Goal: Task Accomplishment & Management: Complete application form

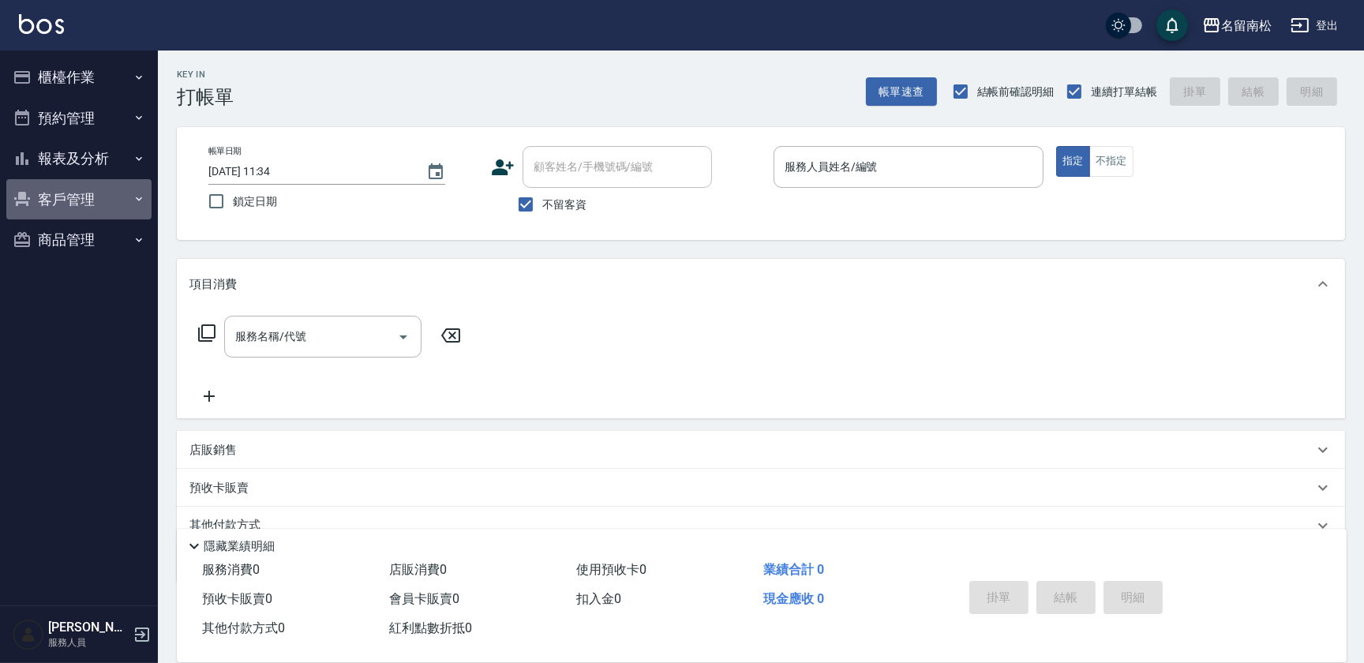
click at [127, 207] on button "客戶管理" at bounding box center [78, 199] width 145 height 41
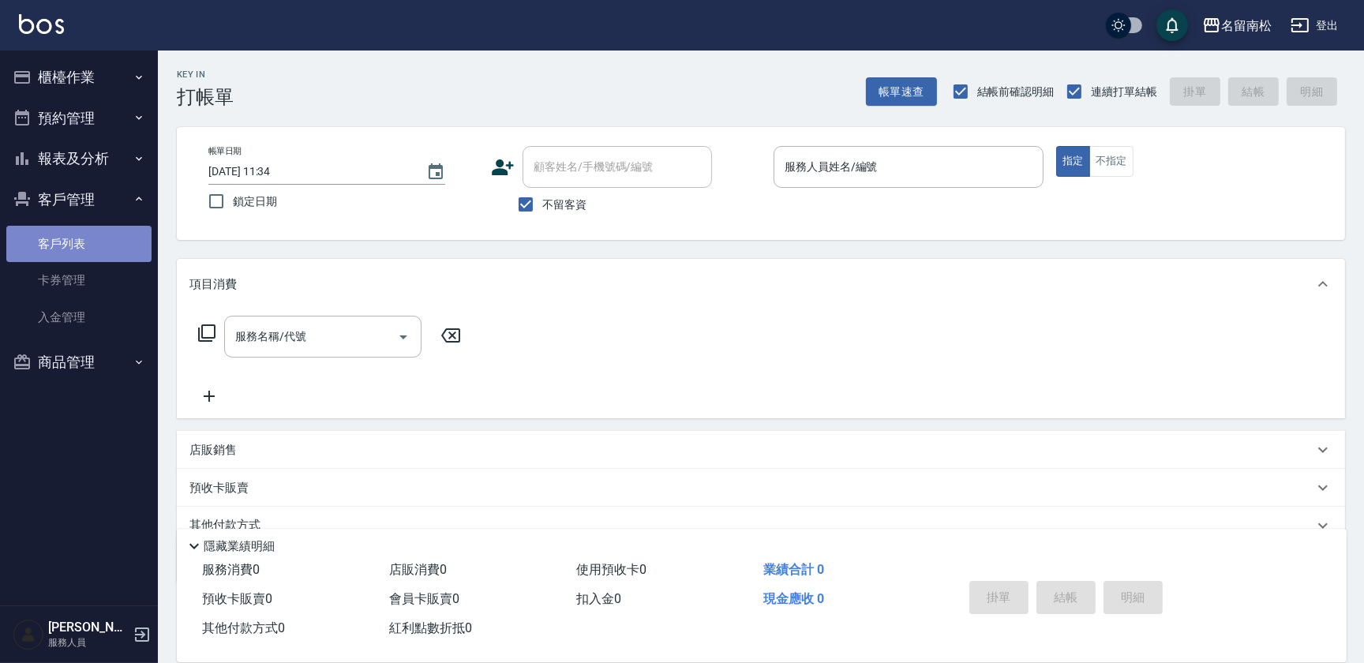
click at [125, 257] on link "客戶列表" at bounding box center [78, 244] width 145 height 36
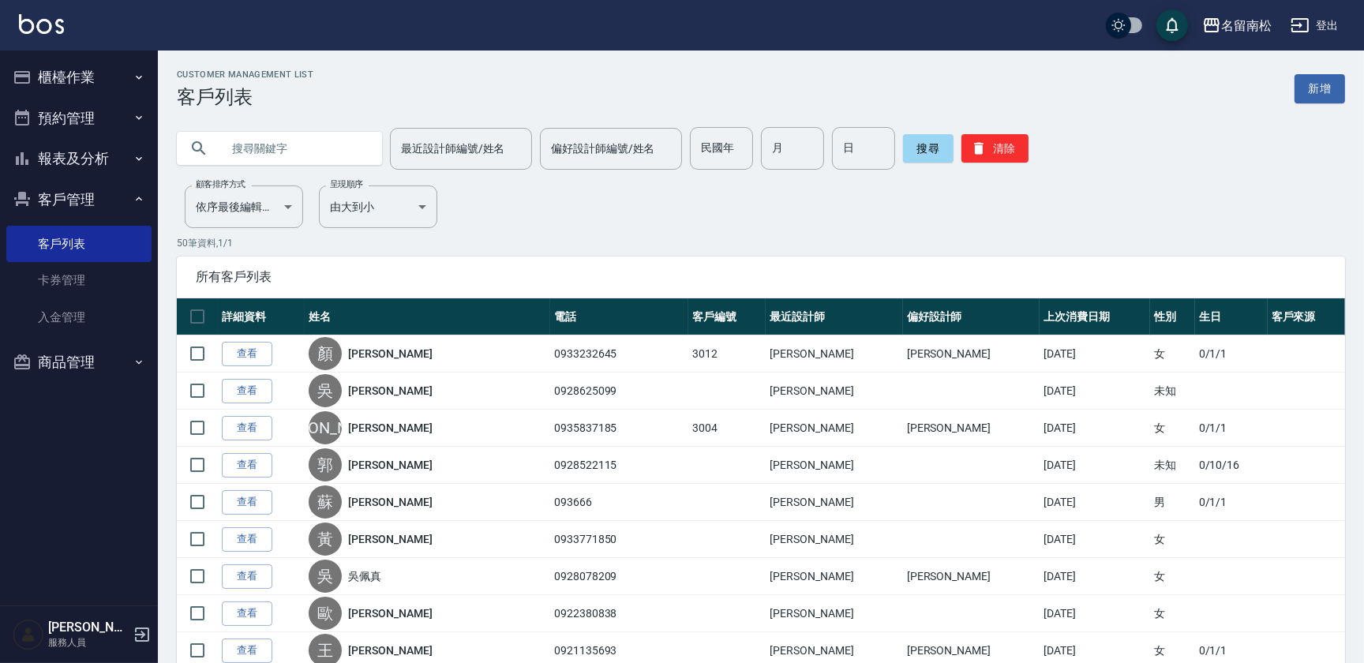
click at [313, 141] on input "text" at bounding box center [295, 148] width 148 height 43
type input "簡"
click at [913, 144] on button "搜尋" at bounding box center [928, 148] width 51 height 28
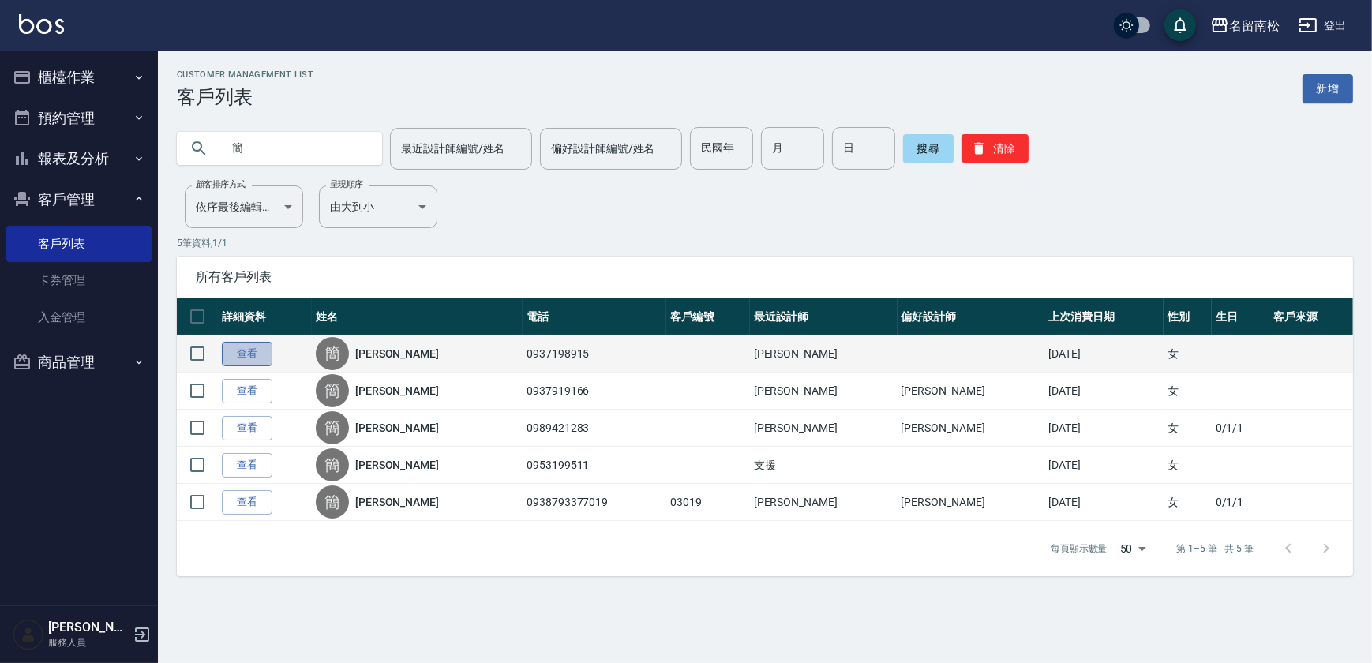
click at [237, 354] on link "查看" at bounding box center [247, 354] width 51 height 24
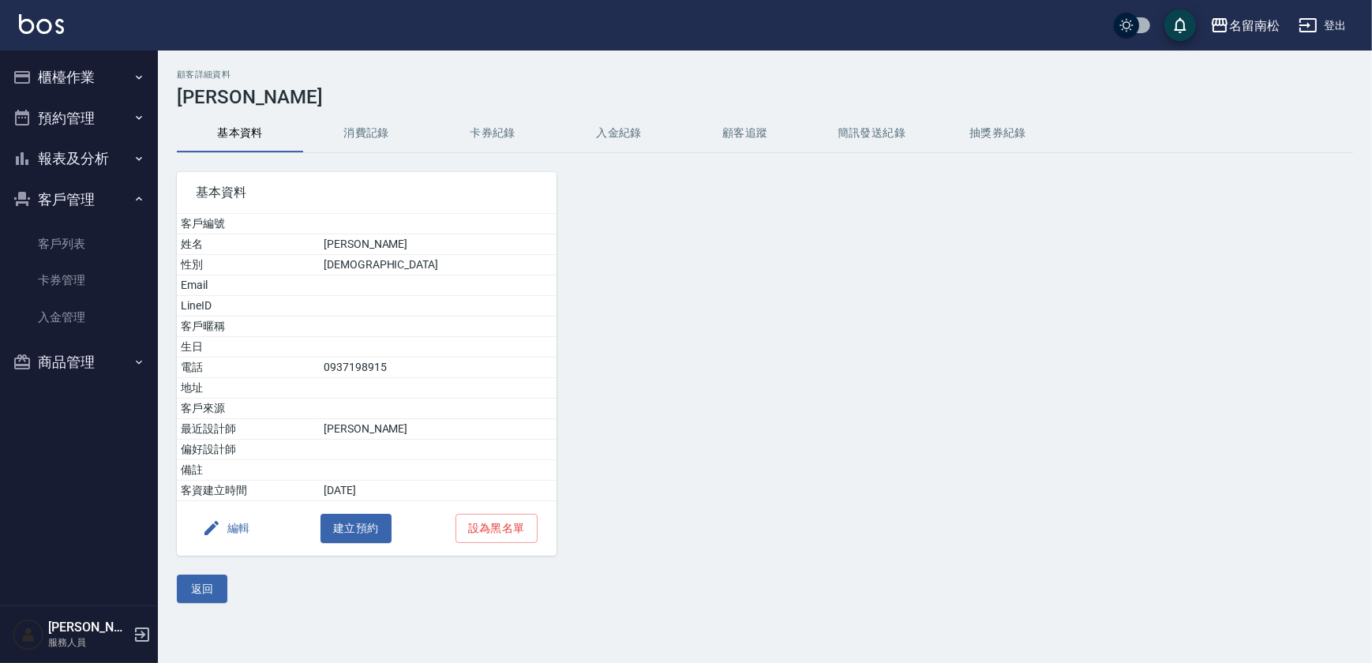
click at [377, 122] on button "消費記錄" at bounding box center [366, 133] width 126 height 38
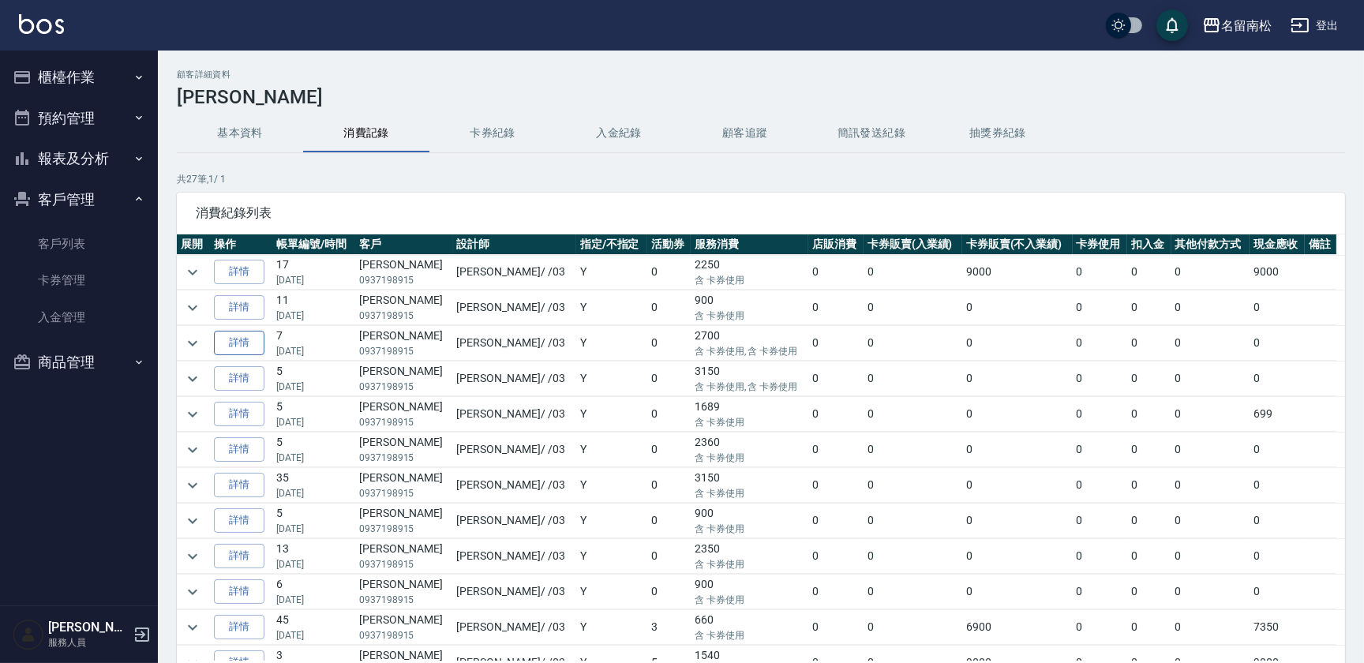
click at [247, 340] on link "詳情" at bounding box center [239, 343] width 51 height 24
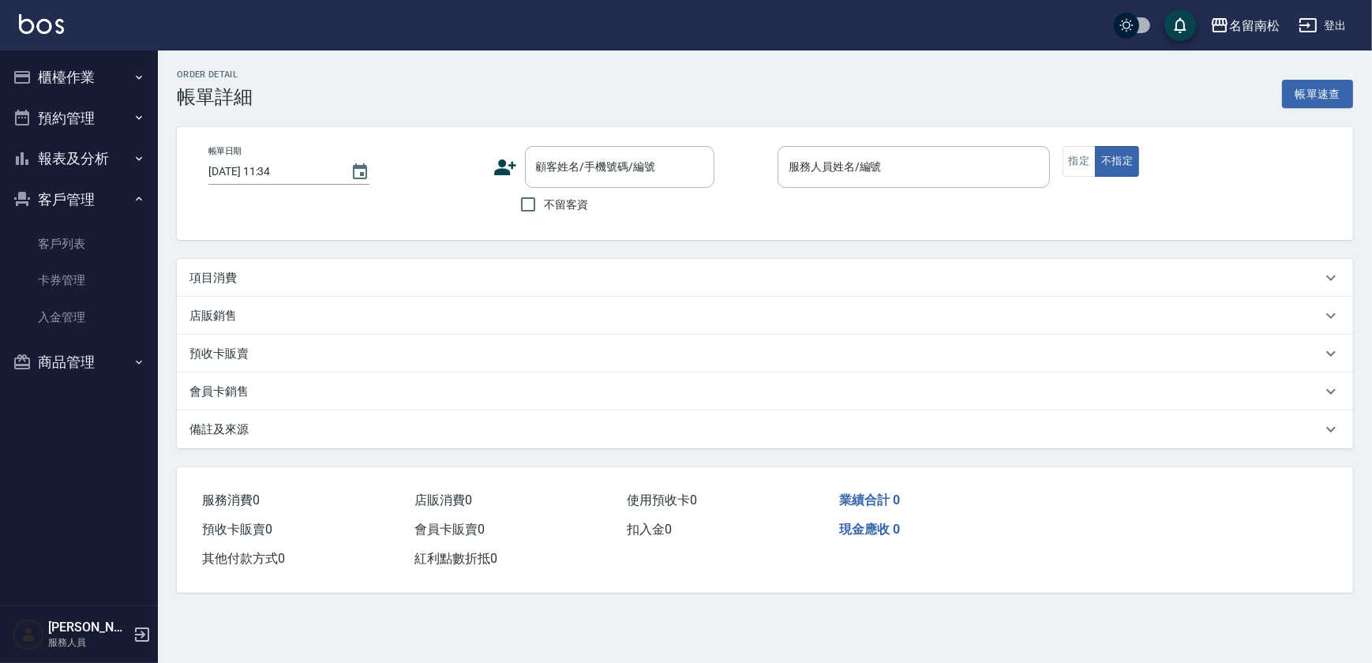
type input "[DATE] 15:37"
type input "[PERSON_NAME]-03"
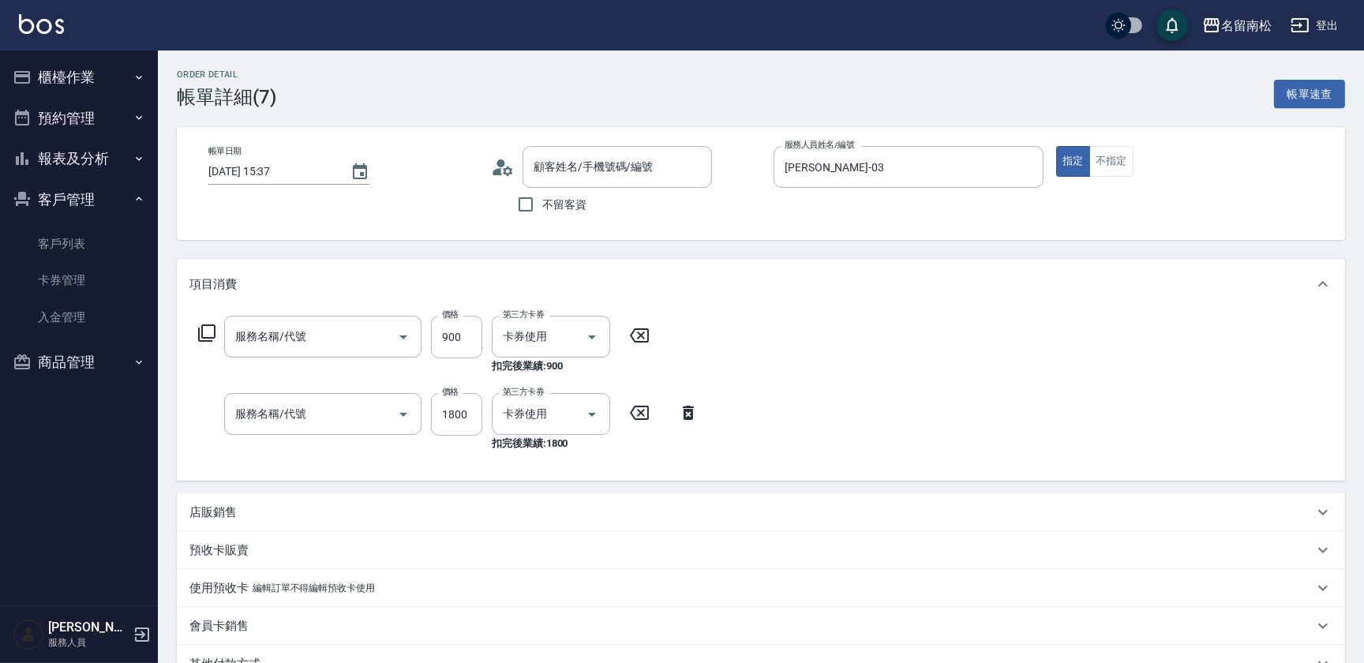
type input "[PERSON_NAME]/0937198915/null"
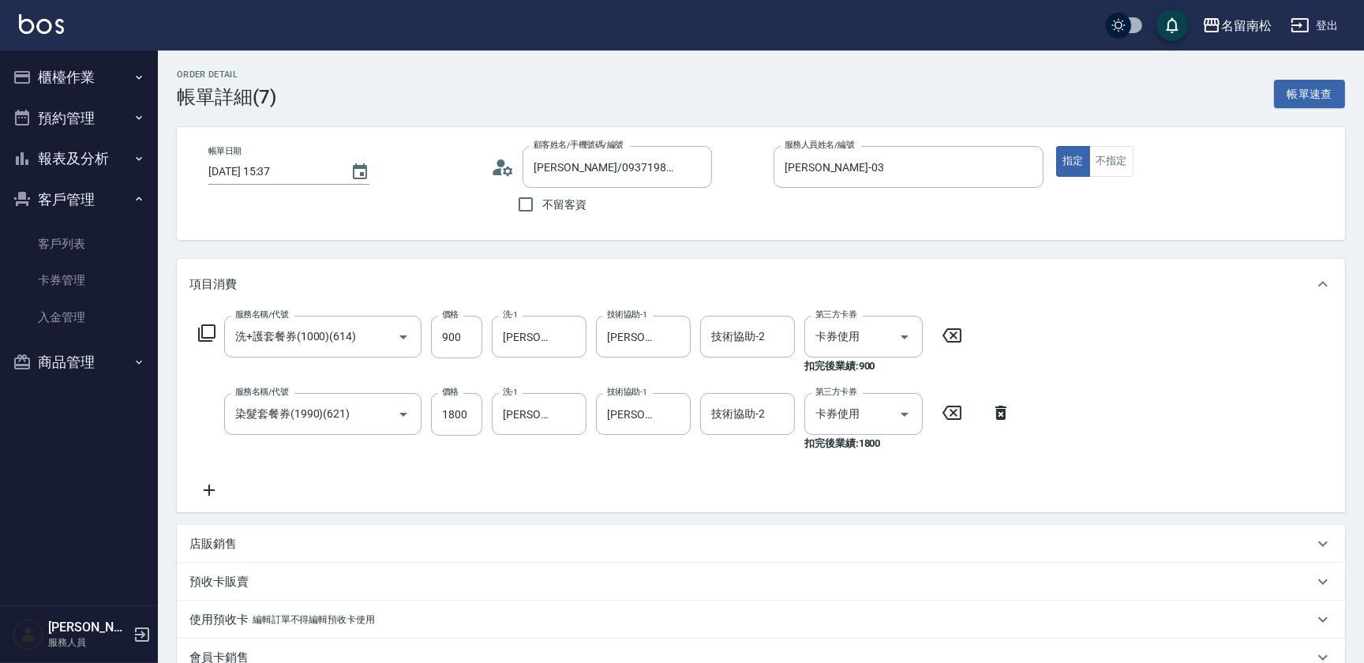
type input "洗+護套餐券(1000)(614)"
type input "染髮套餐券(1990)(621)"
click at [89, 237] on link "客戶列表" at bounding box center [78, 244] width 145 height 36
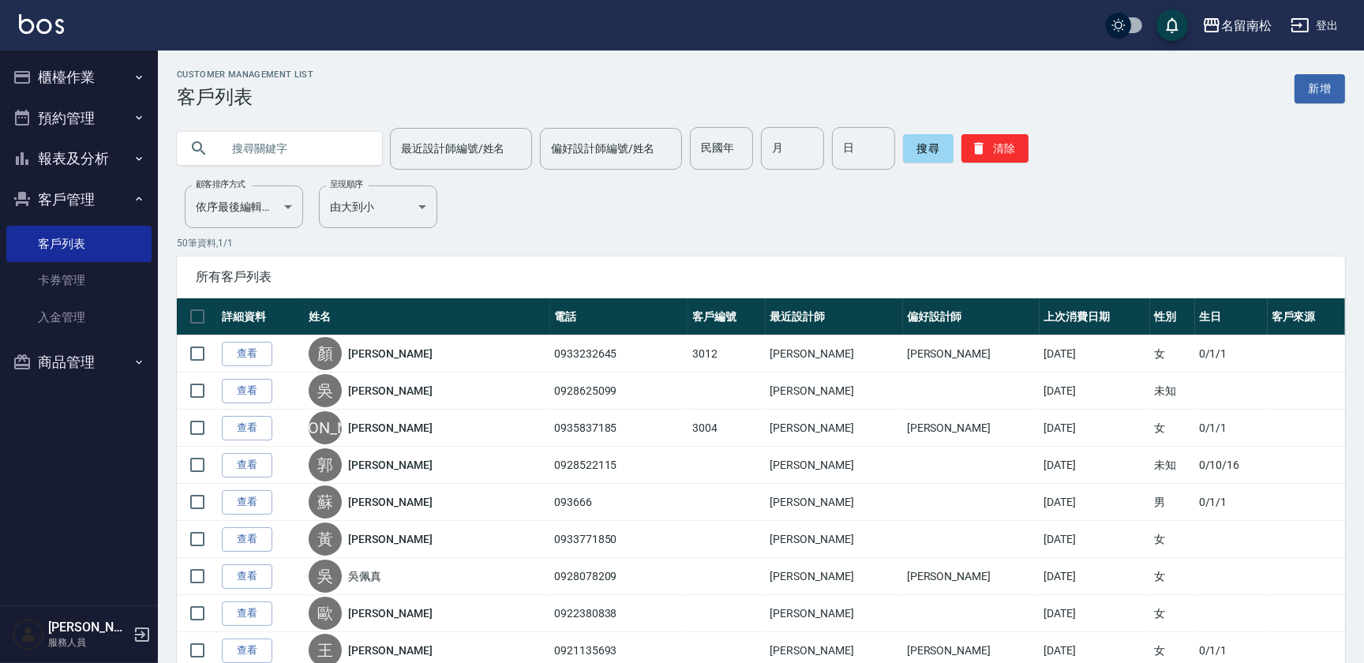
click at [329, 154] on input "text" at bounding box center [295, 148] width 148 height 43
type input "簡"
click at [916, 150] on button "搜尋" at bounding box center [928, 148] width 51 height 28
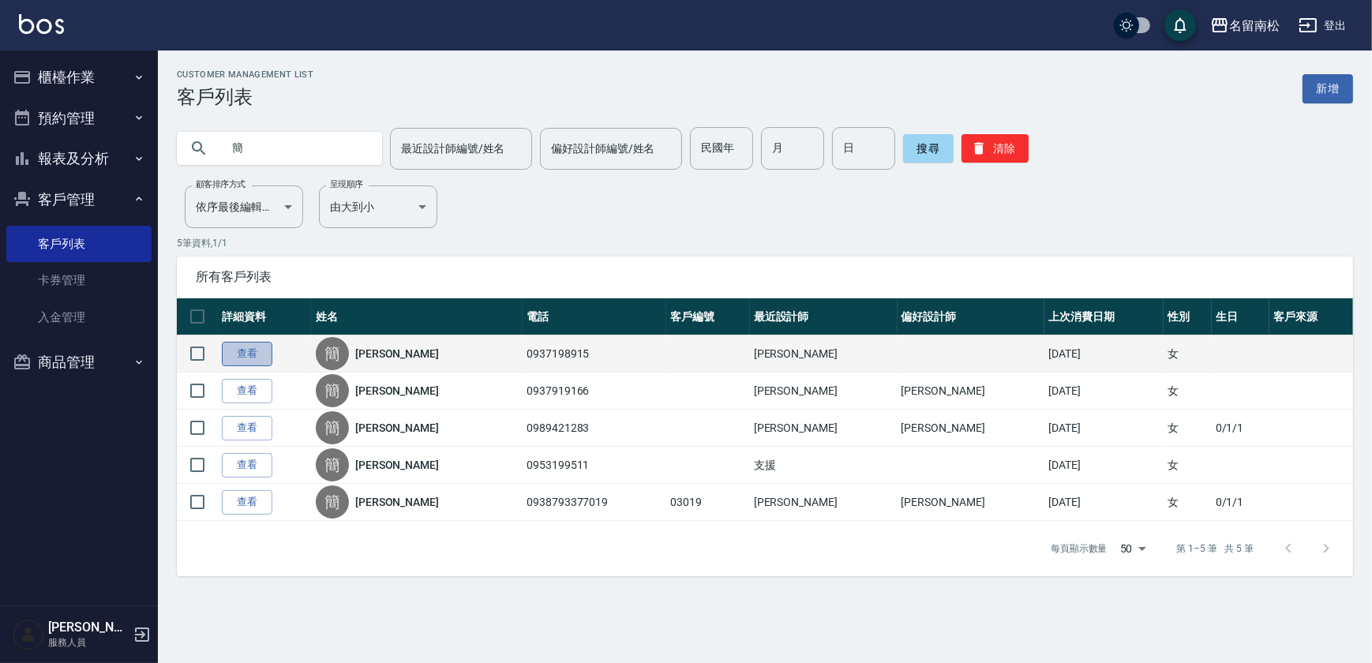
click at [246, 353] on link "查看" at bounding box center [247, 354] width 51 height 24
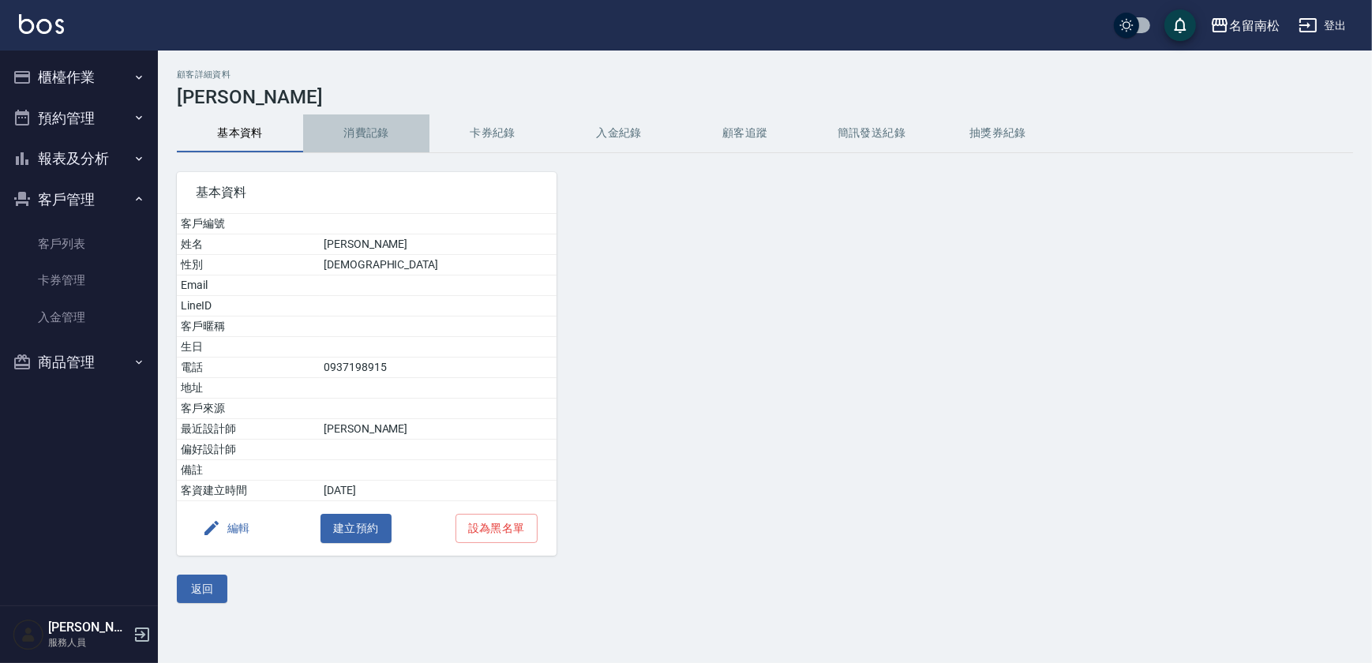
click at [381, 137] on button "消費記錄" at bounding box center [366, 133] width 126 height 38
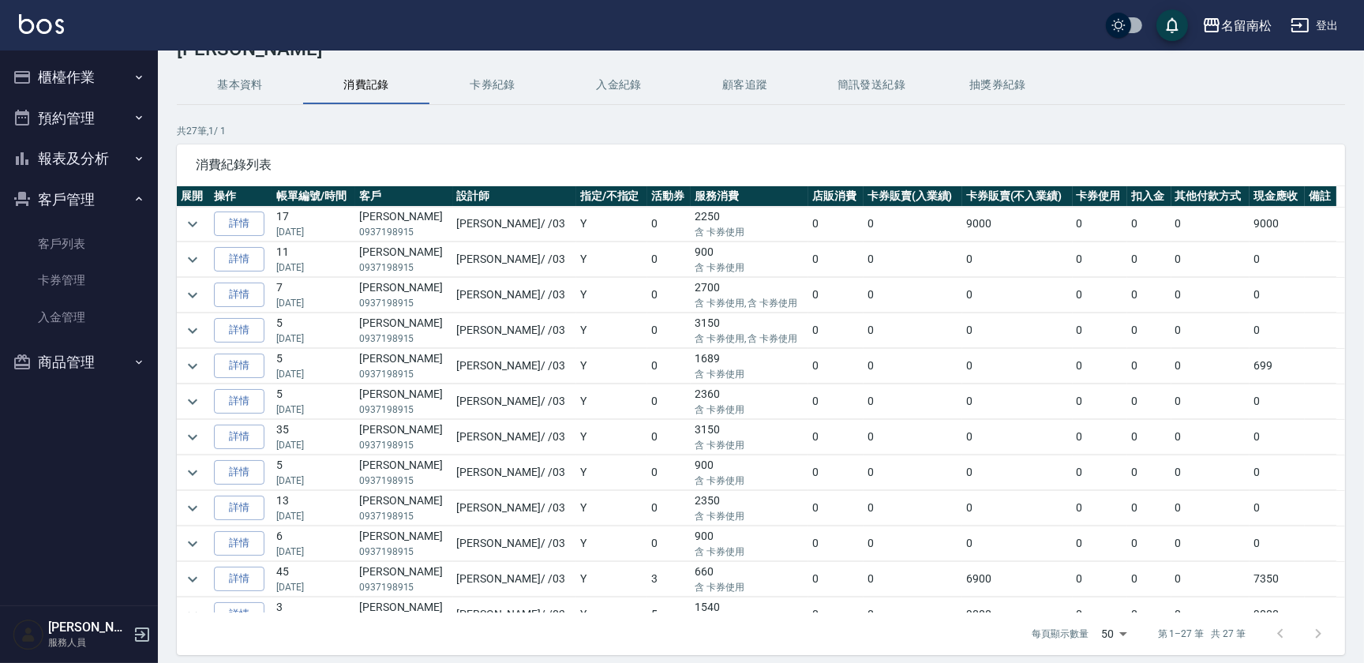
scroll to position [51, 0]
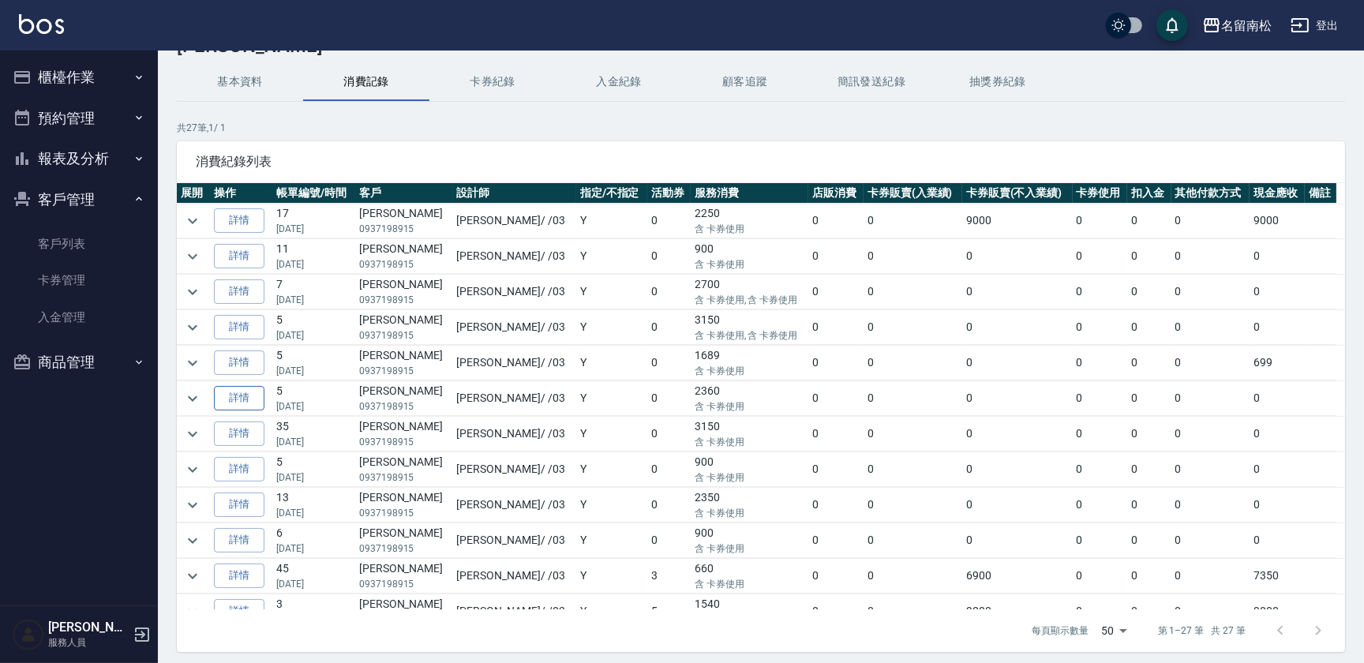
click at [256, 390] on link "詳情" at bounding box center [239, 398] width 51 height 24
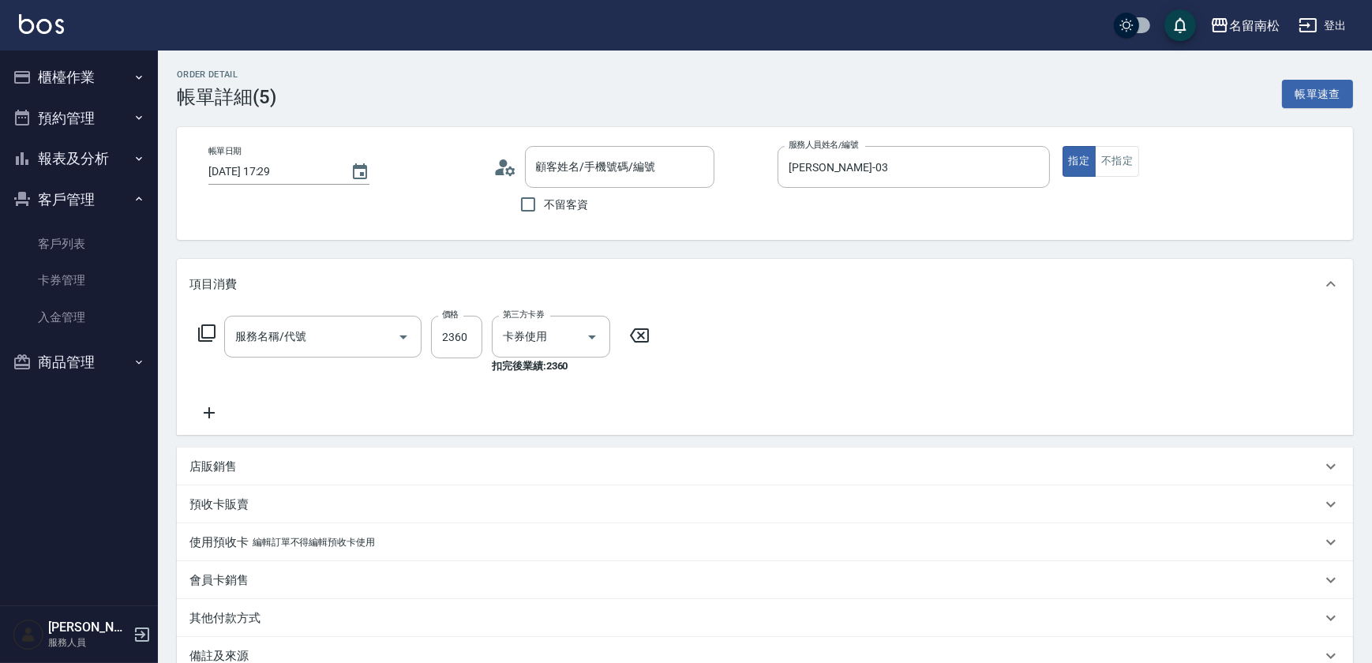
type input "[DATE] 17:29"
type input "[PERSON_NAME]-03"
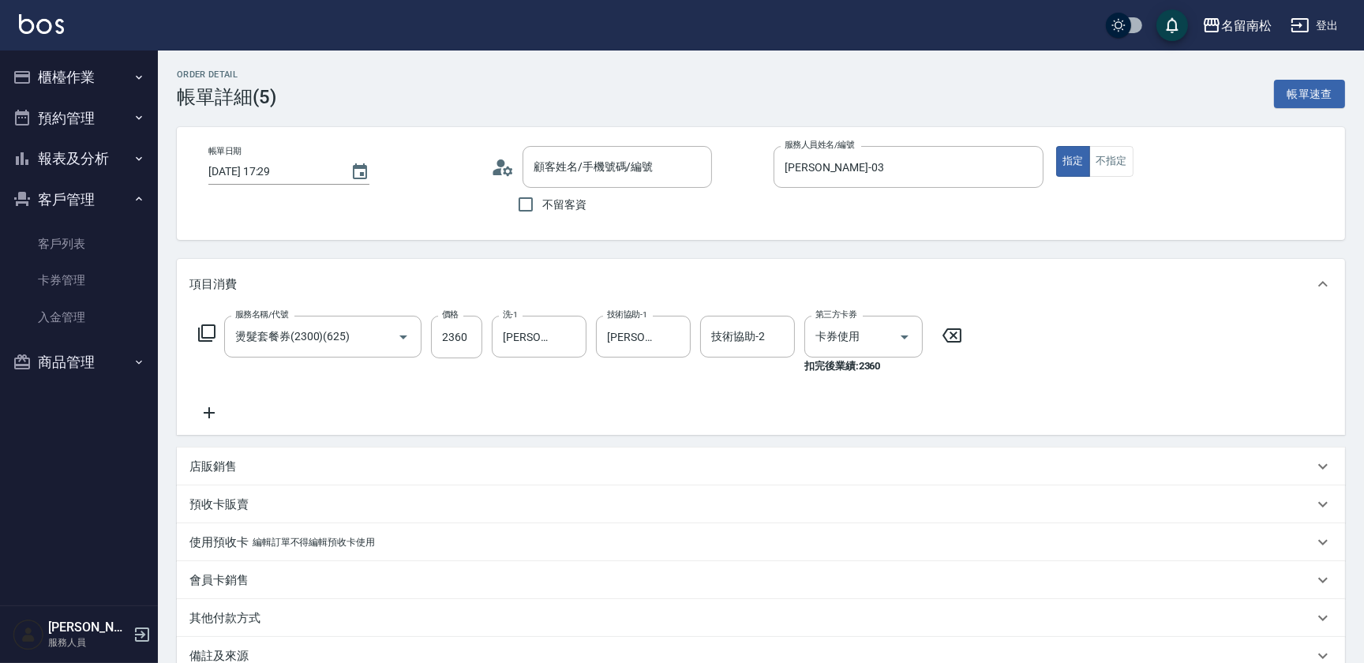
type input "燙髮套餐券(2300)(625)"
type input "[PERSON_NAME]/0937198915/null"
click at [133, 79] on icon "button" at bounding box center [139, 77] width 13 height 13
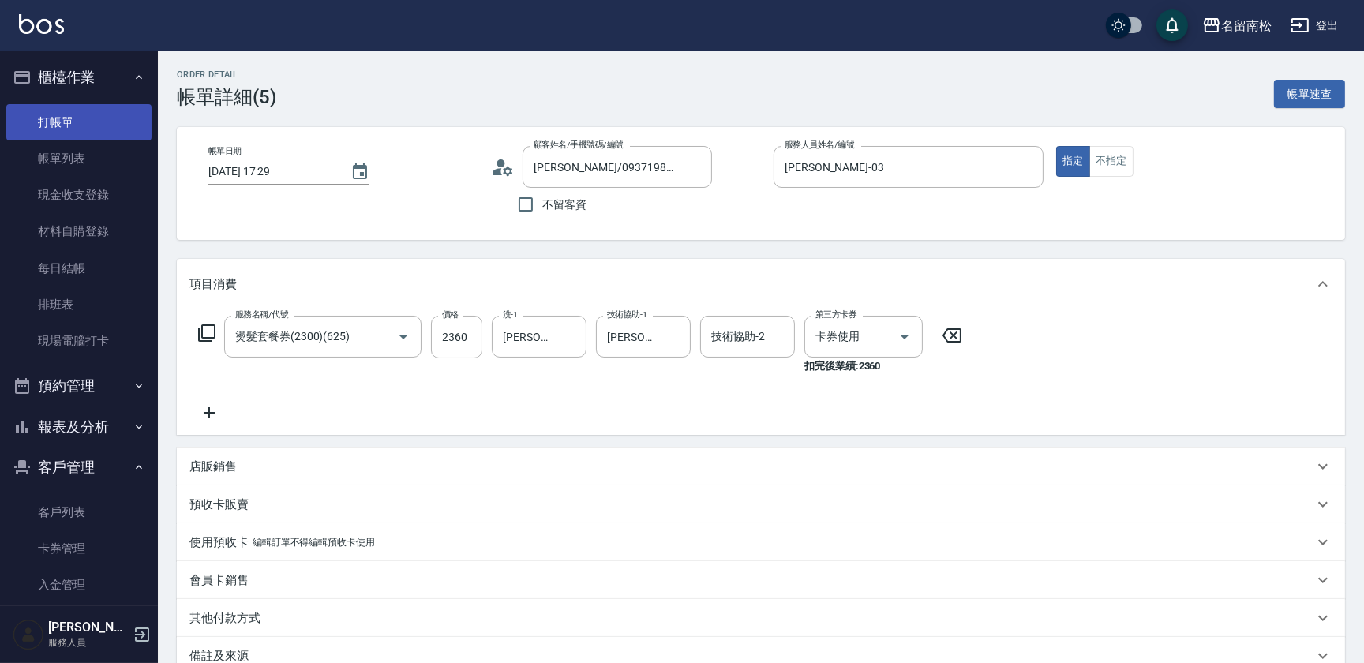
click at [97, 124] on link "打帳單" at bounding box center [78, 122] width 145 height 36
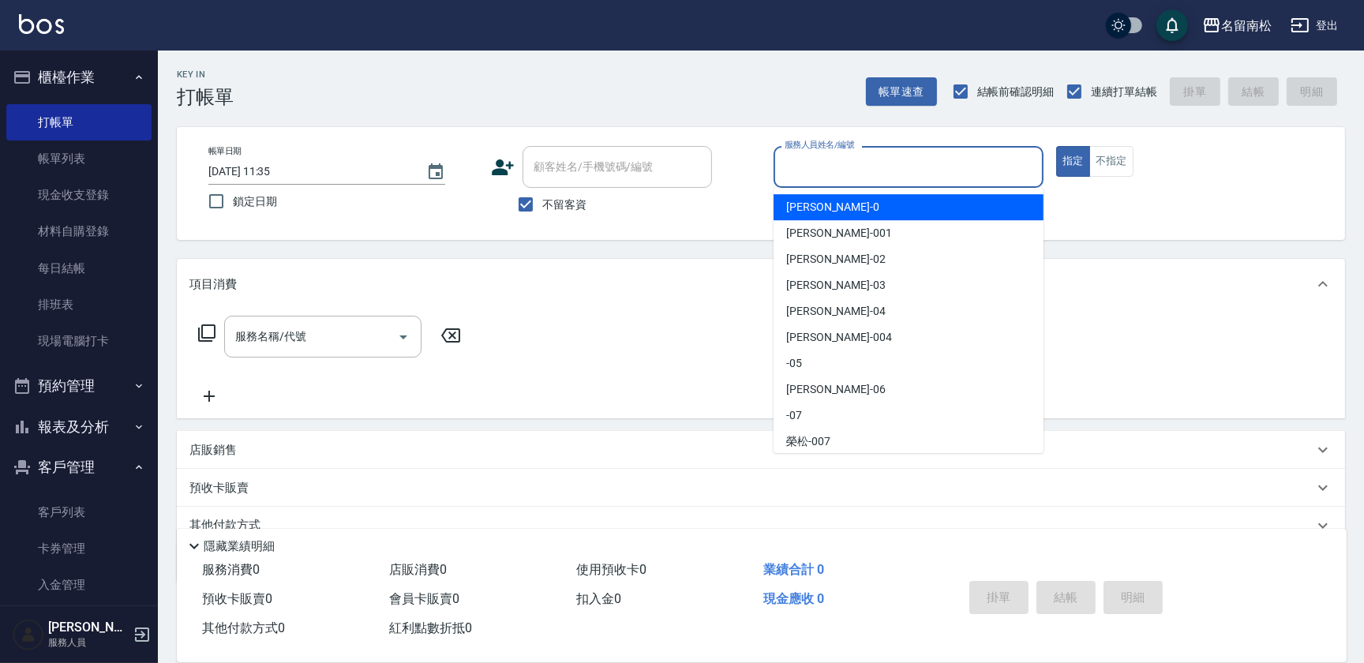
click at [890, 166] on input "服務人員姓名/編號" at bounding box center [909, 167] width 256 height 28
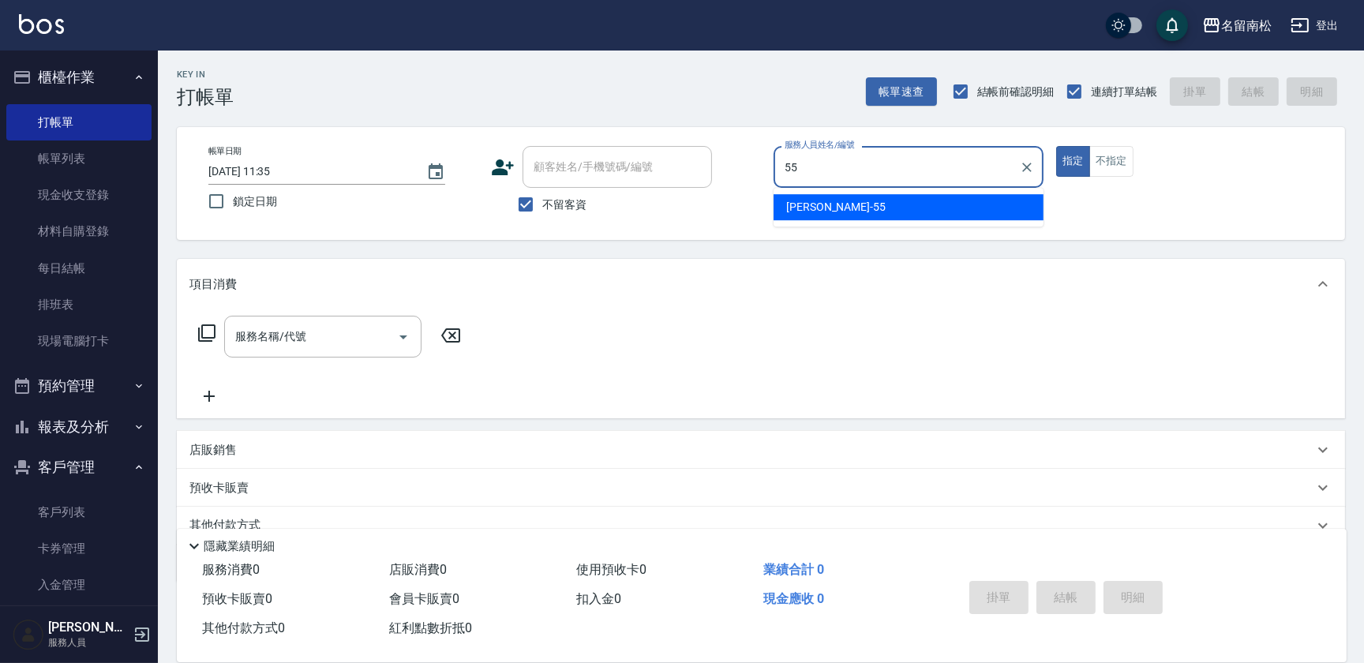
type input "[PERSON_NAME]-55"
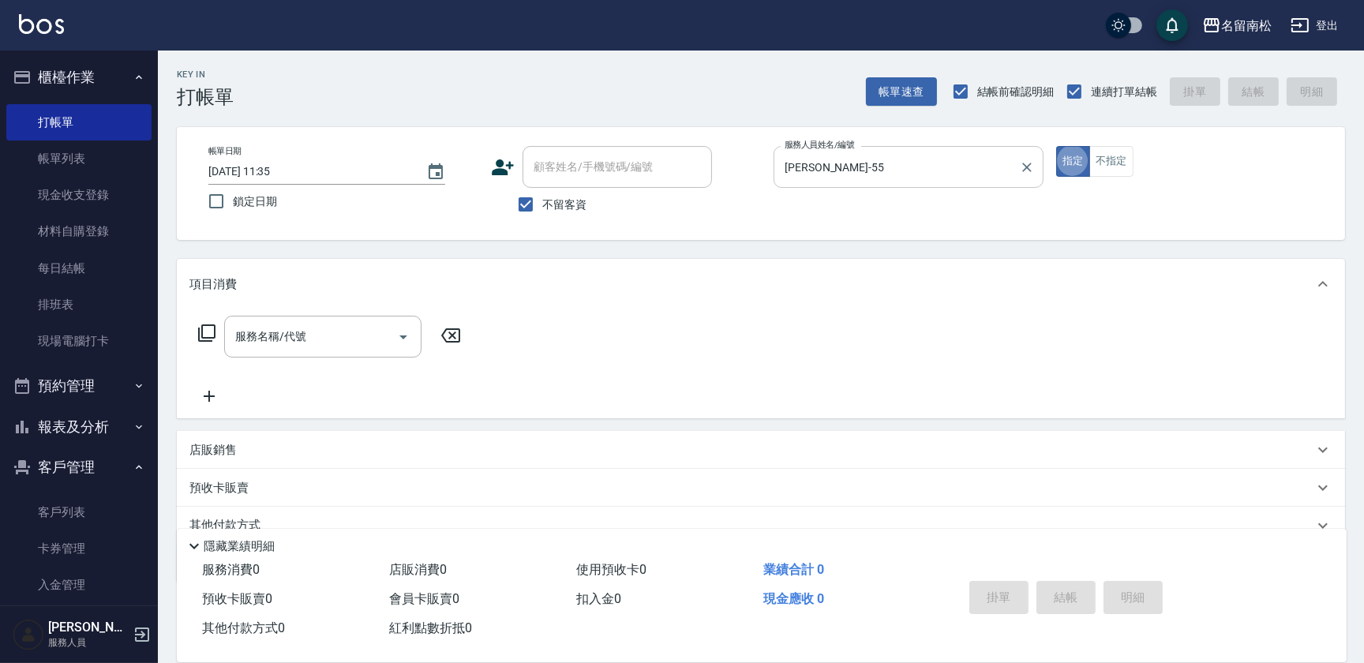
type button "true"
click at [210, 336] on icon at bounding box center [206, 333] width 19 height 19
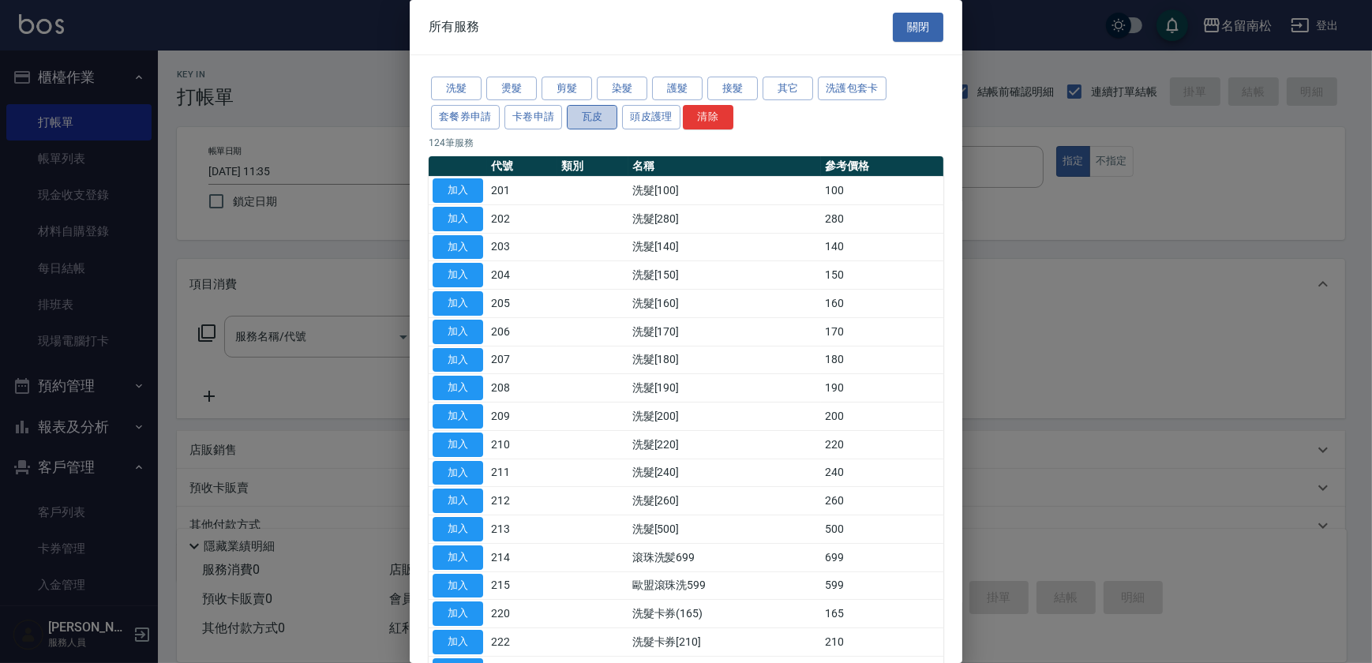
drag, startPoint x: 599, startPoint y: 118, endPoint x: 599, endPoint y: 154, distance: 36.3
click at [599, 118] on button "瓦皮" at bounding box center [592, 117] width 51 height 24
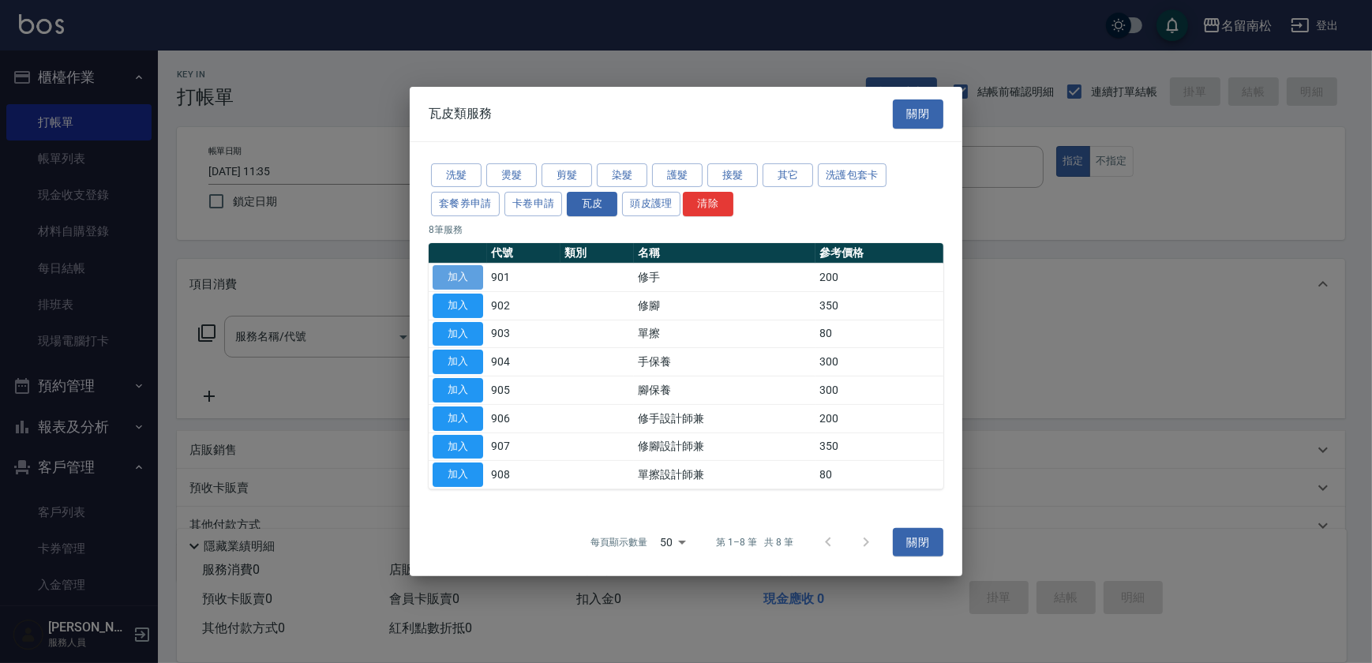
drag, startPoint x: 466, startPoint y: 276, endPoint x: 453, endPoint y: 284, distance: 15.3
click at [466, 276] on button "加入" at bounding box center [458, 277] width 51 height 24
type input "修手(901)"
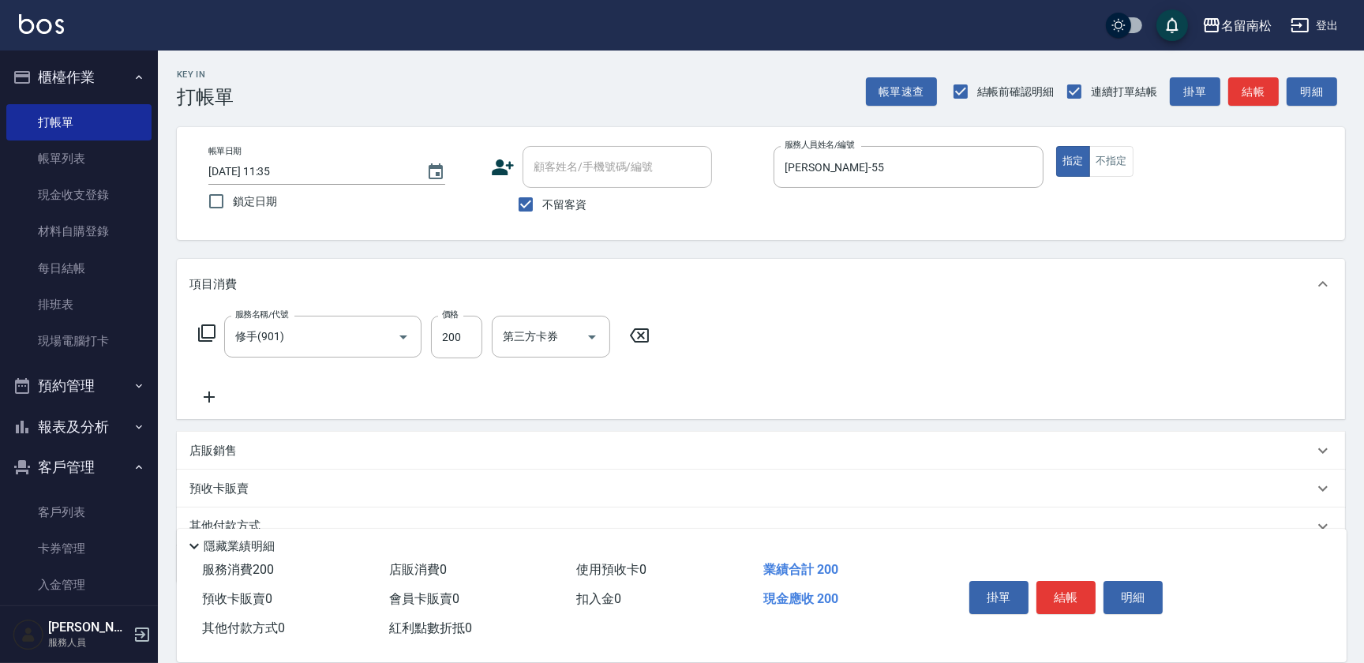
click at [209, 328] on icon at bounding box center [206, 333] width 19 height 19
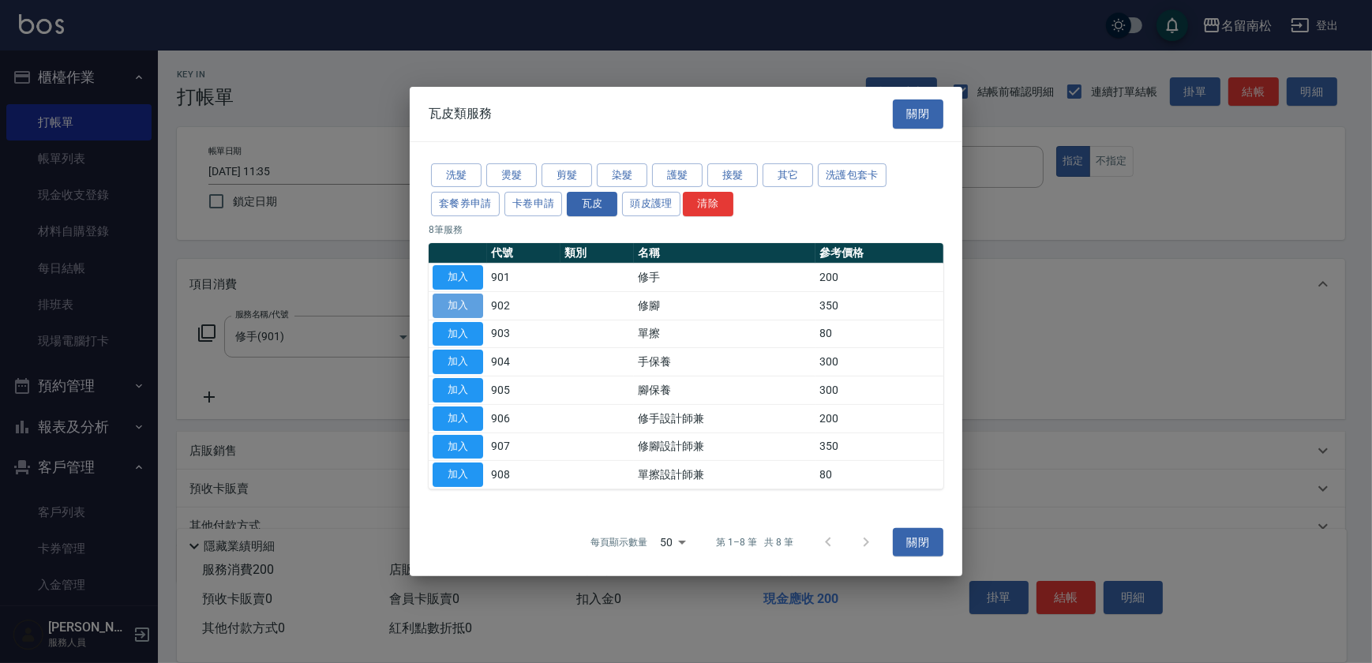
click at [449, 302] on button "加入" at bounding box center [458, 306] width 51 height 24
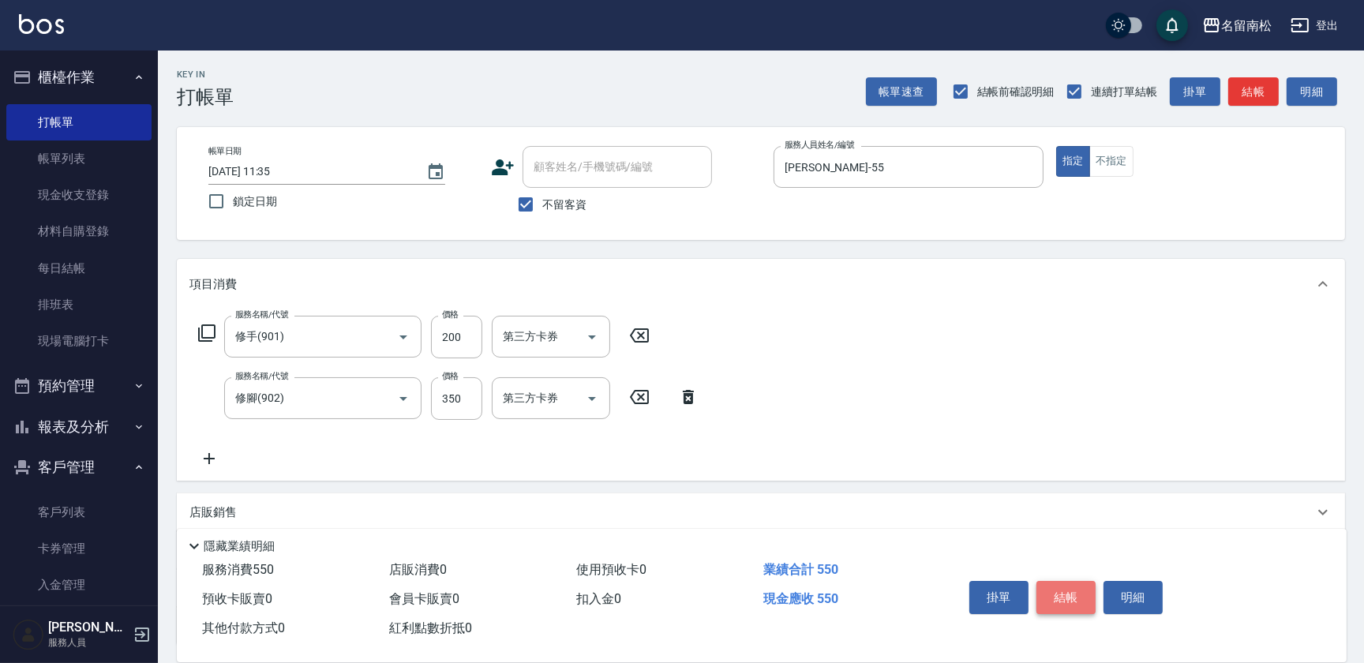
drag, startPoint x: 1060, startPoint y: 590, endPoint x: 1063, endPoint y: 602, distance: 12.3
click at [1060, 593] on button "結帳" at bounding box center [1066, 597] width 59 height 33
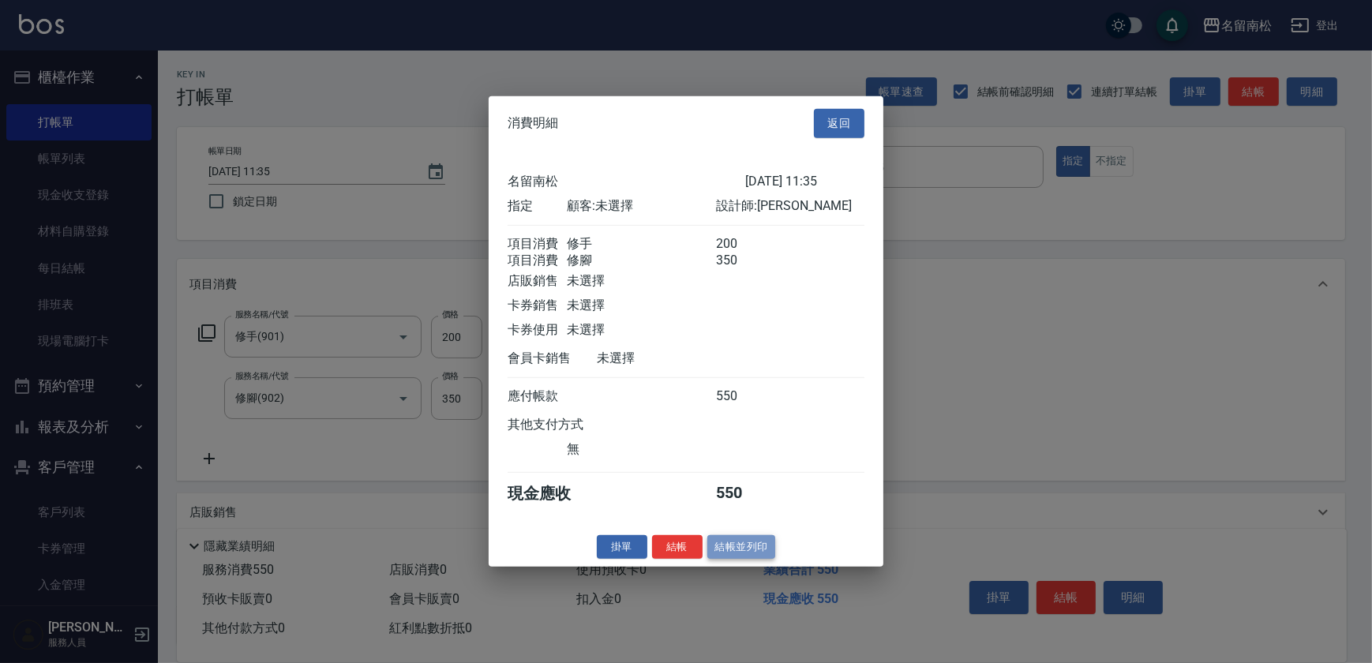
click at [726, 557] on button "結帳並列印" at bounding box center [741, 546] width 69 height 24
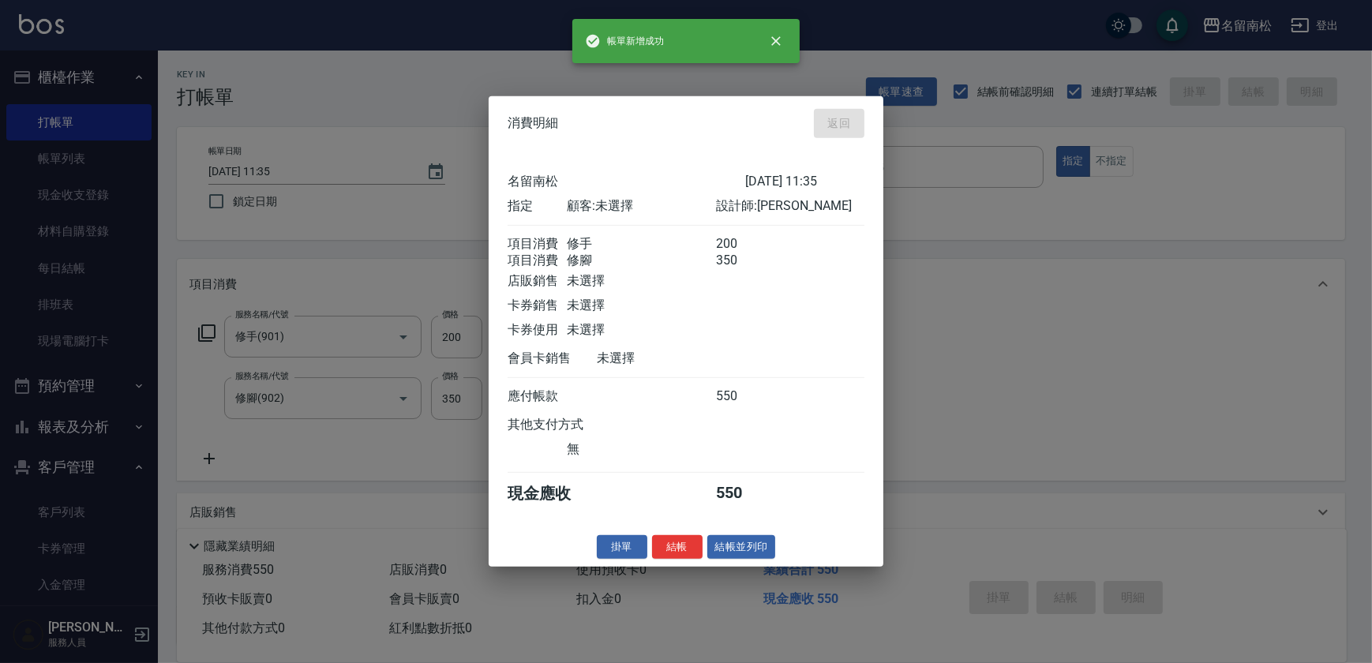
type input "[DATE] 11:56"
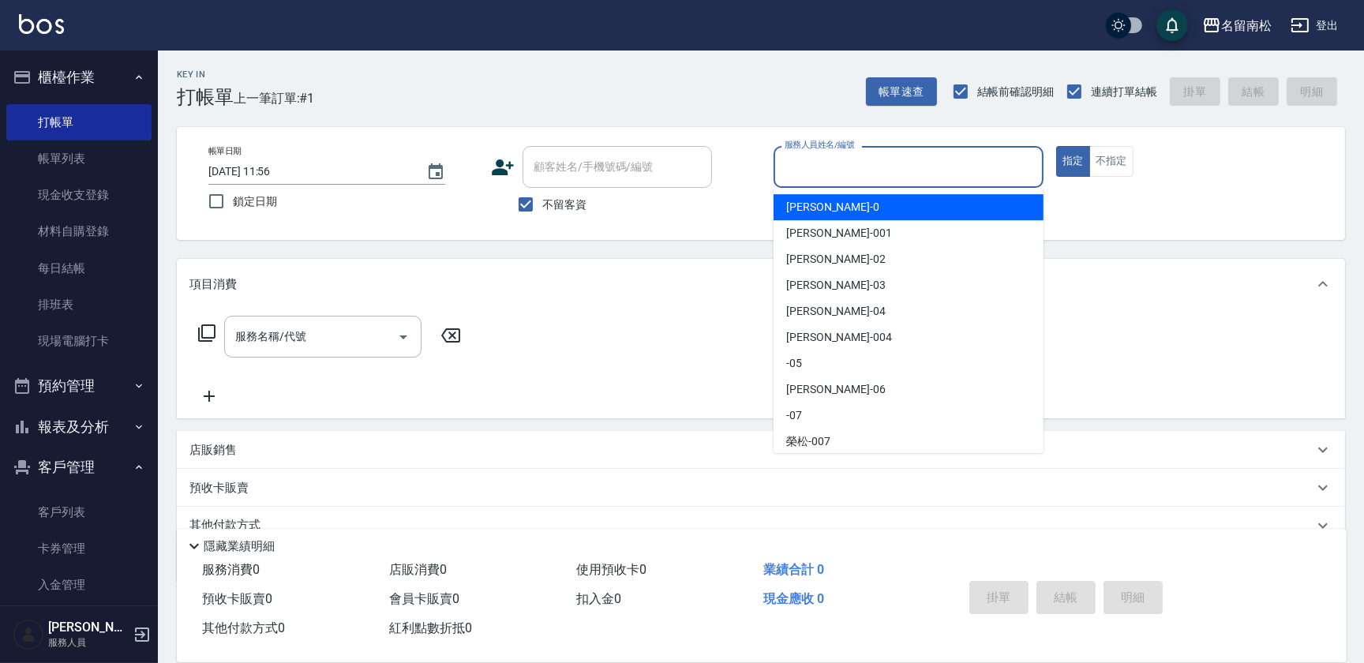
drag, startPoint x: 835, startPoint y: 178, endPoint x: 825, endPoint y: 174, distance: 11.0
click at [834, 178] on input "服務人員姓名/編號" at bounding box center [909, 167] width 256 height 28
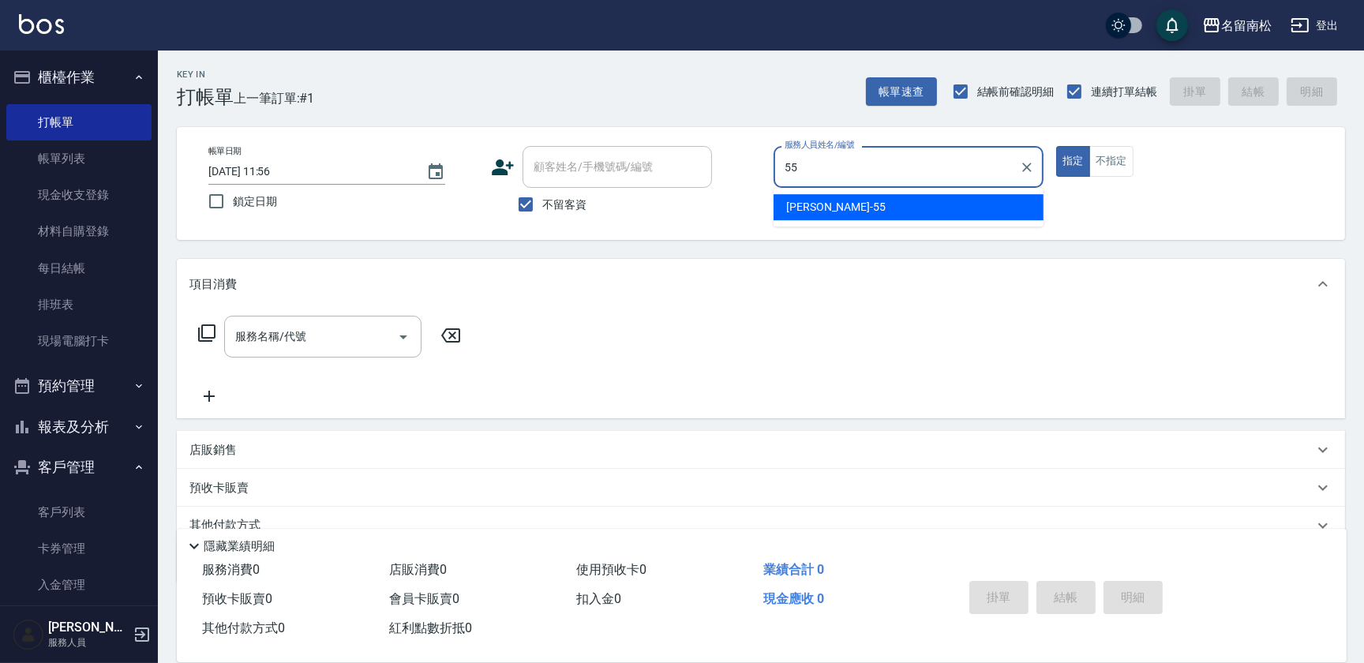
type input "[PERSON_NAME]-55"
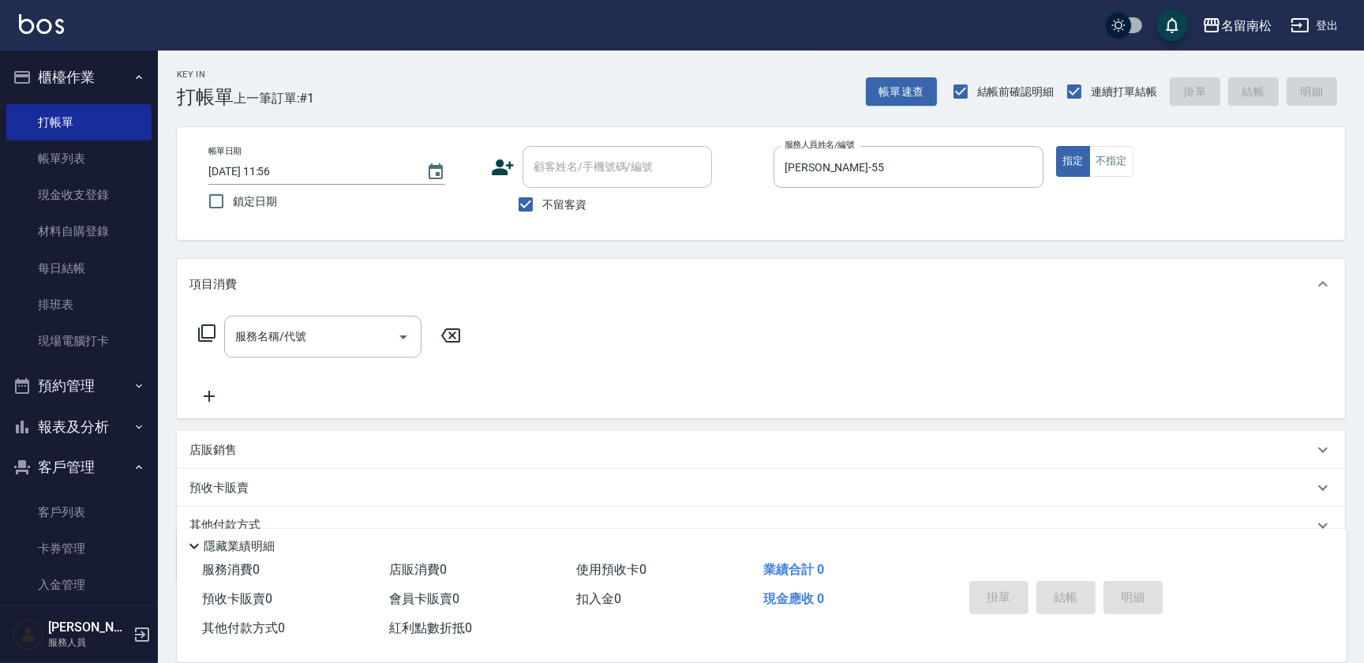
click at [204, 331] on icon at bounding box center [206, 333] width 19 height 19
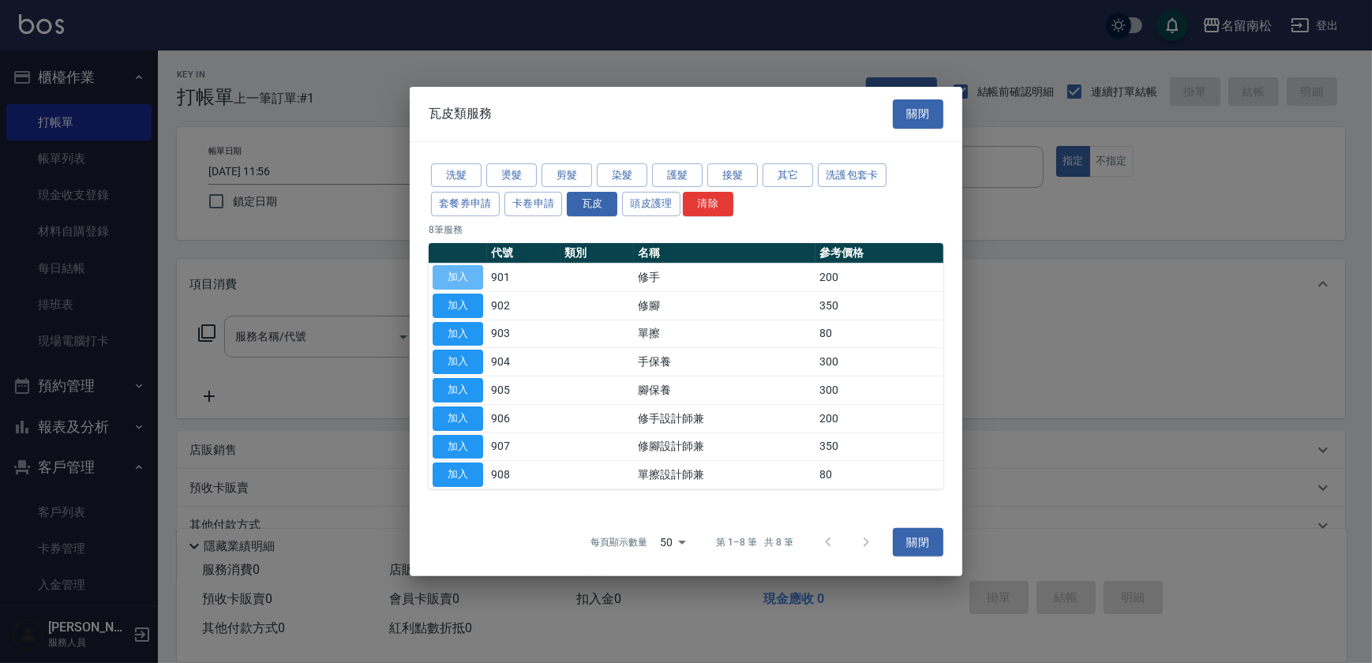
drag, startPoint x: 463, startPoint y: 281, endPoint x: 474, endPoint y: 274, distance: 13.1
click at [465, 280] on button "加入" at bounding box center [458, 277] width 51 height 24
type input "修手(901)"
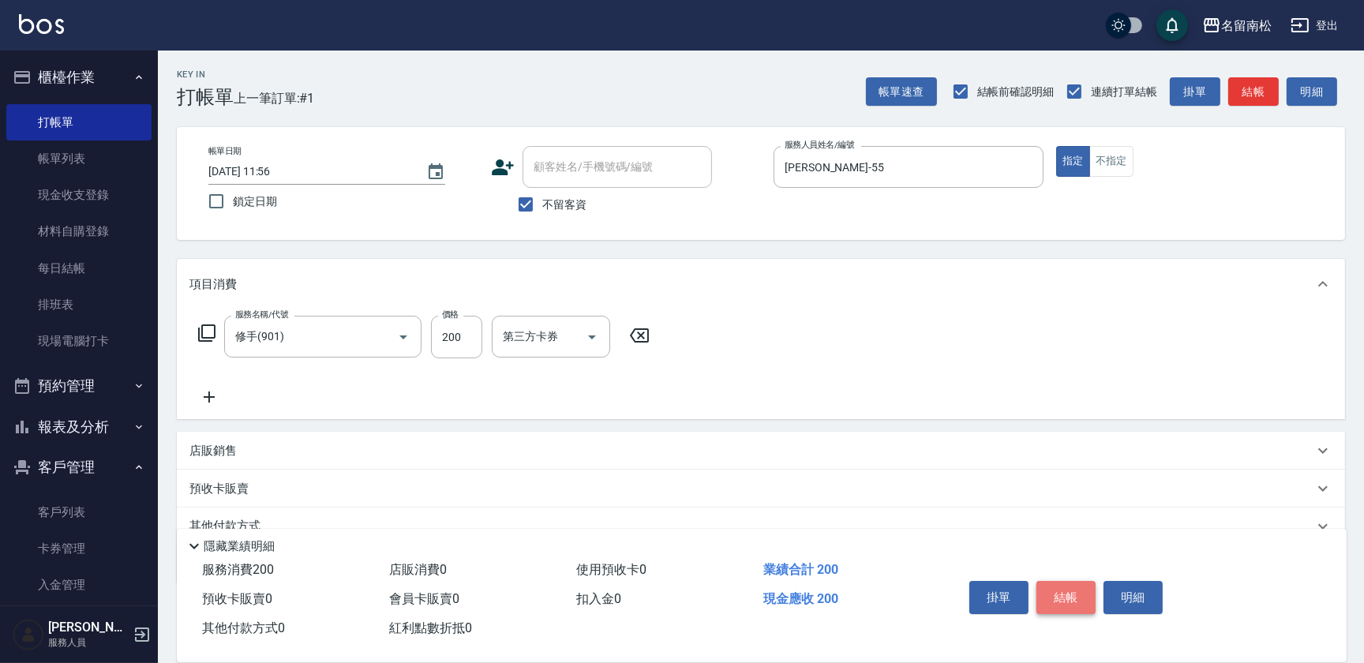
click at [1059, 589] on button "結帳" at bounding box center [1066, 597] width 59 height 33
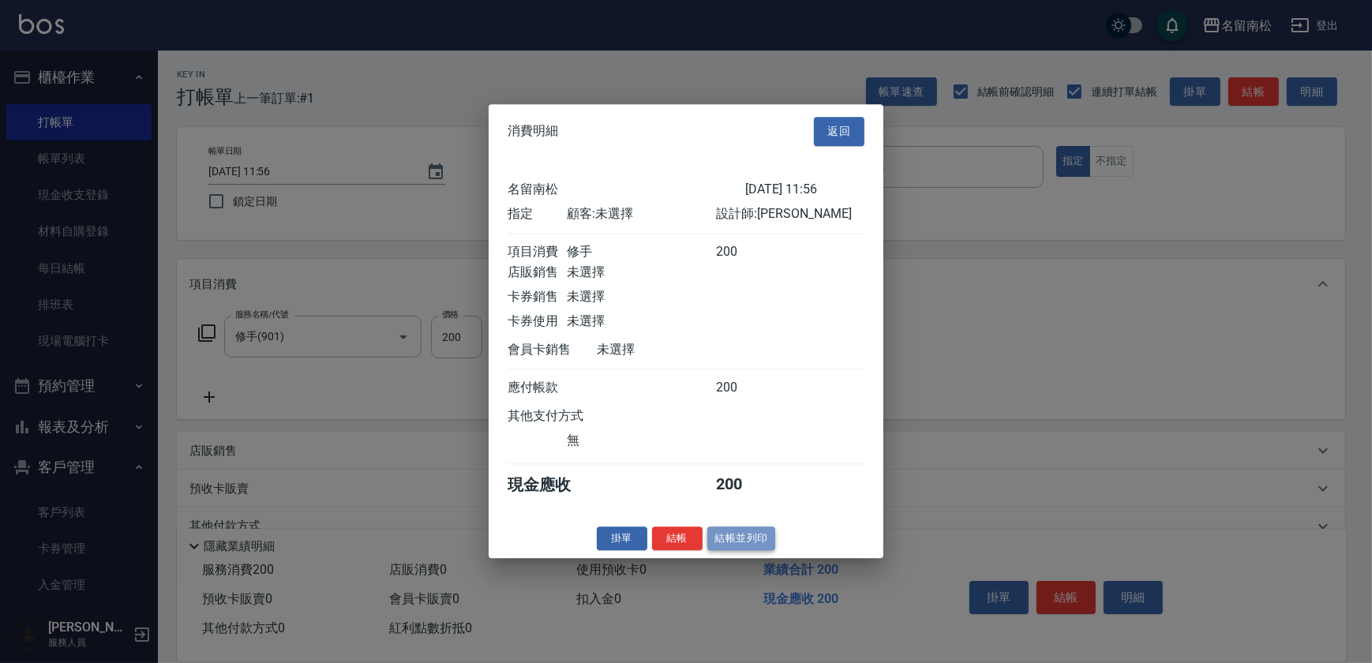
click at [739, 539] on button "結帳並列印" at bounding box center [741, 539] width 69 height 24
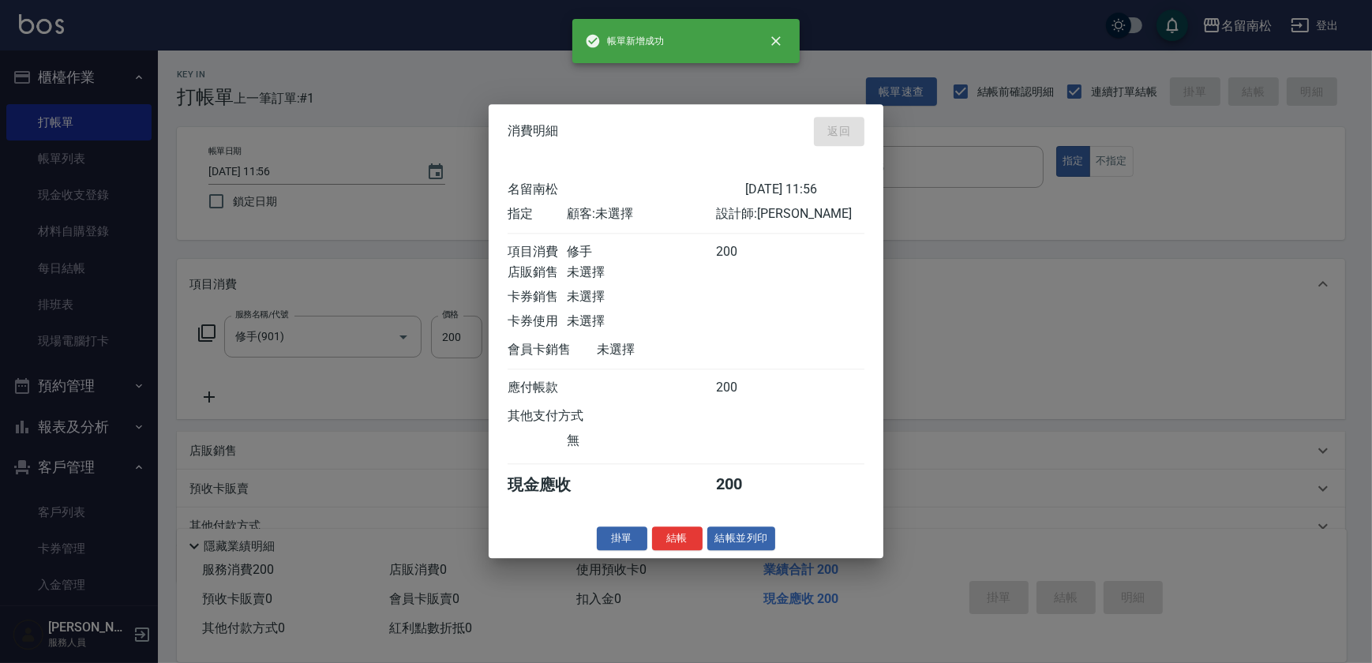
type input "[DATE] 12:22"
